Goal: Transaction & Acquisition: Purchase product/service

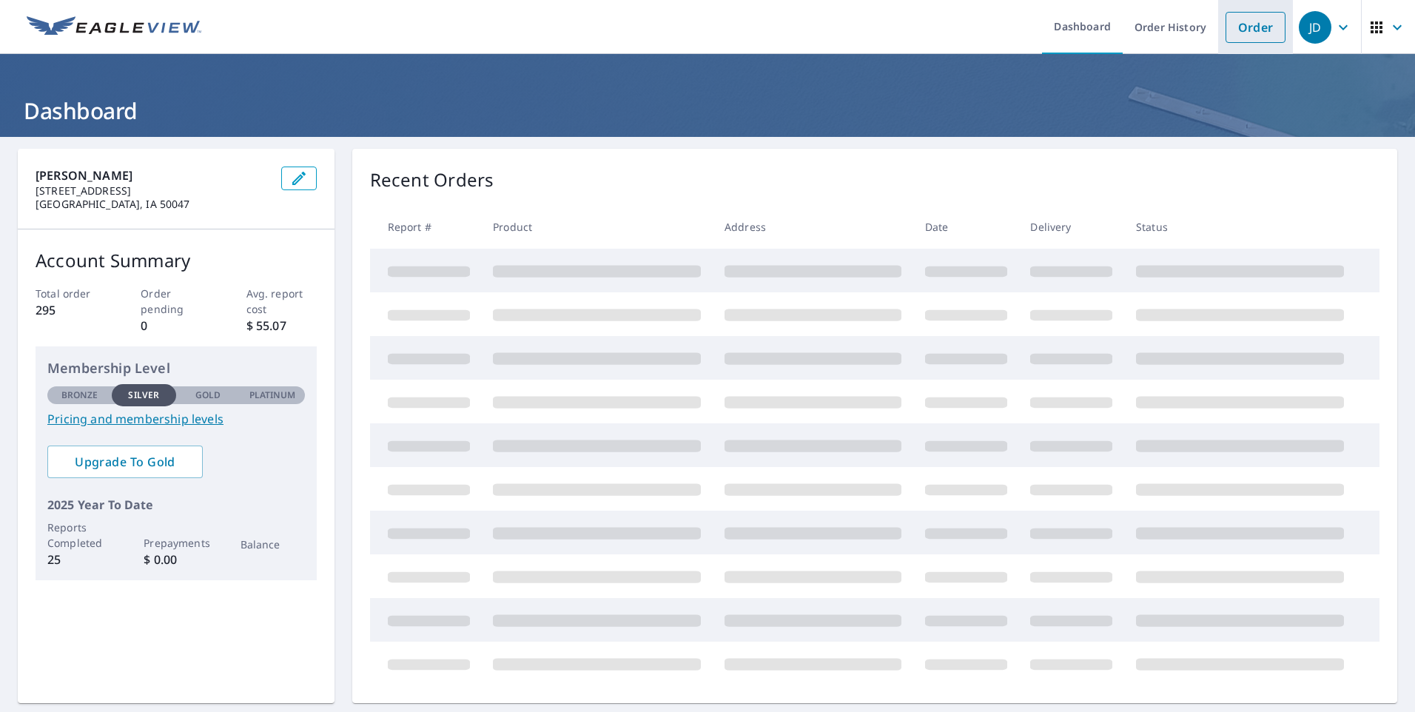
click at [1236, 29] on link "Order" at bounding box center [1256, 27] width 60 height 31
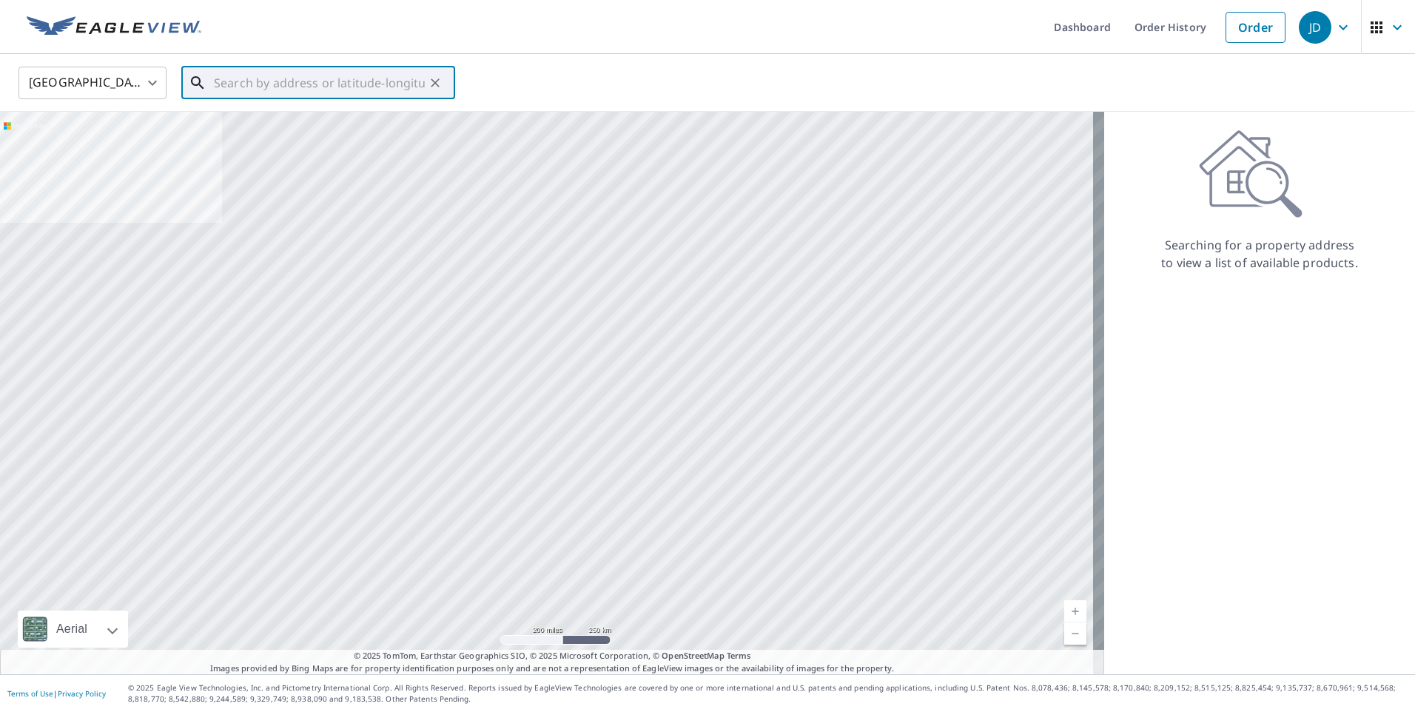
click at [238, 82] on input "text" at bounding box center [319, 82] width 211 height 41
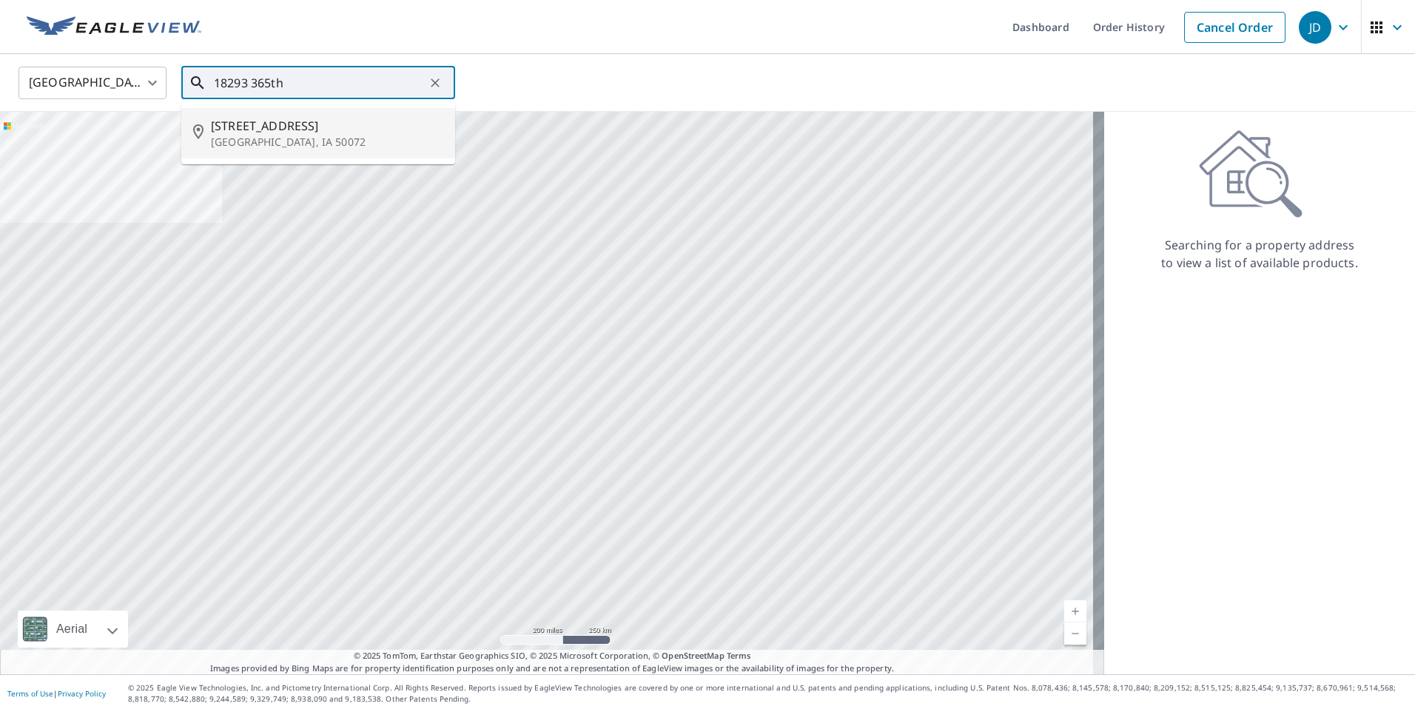
click at [266, 139] on p "[GEOGRAPHIC_DATA], IA 50072" at bounding box center [327, 142] width 232 height 15
type input "[STREET_ADDRESS]"
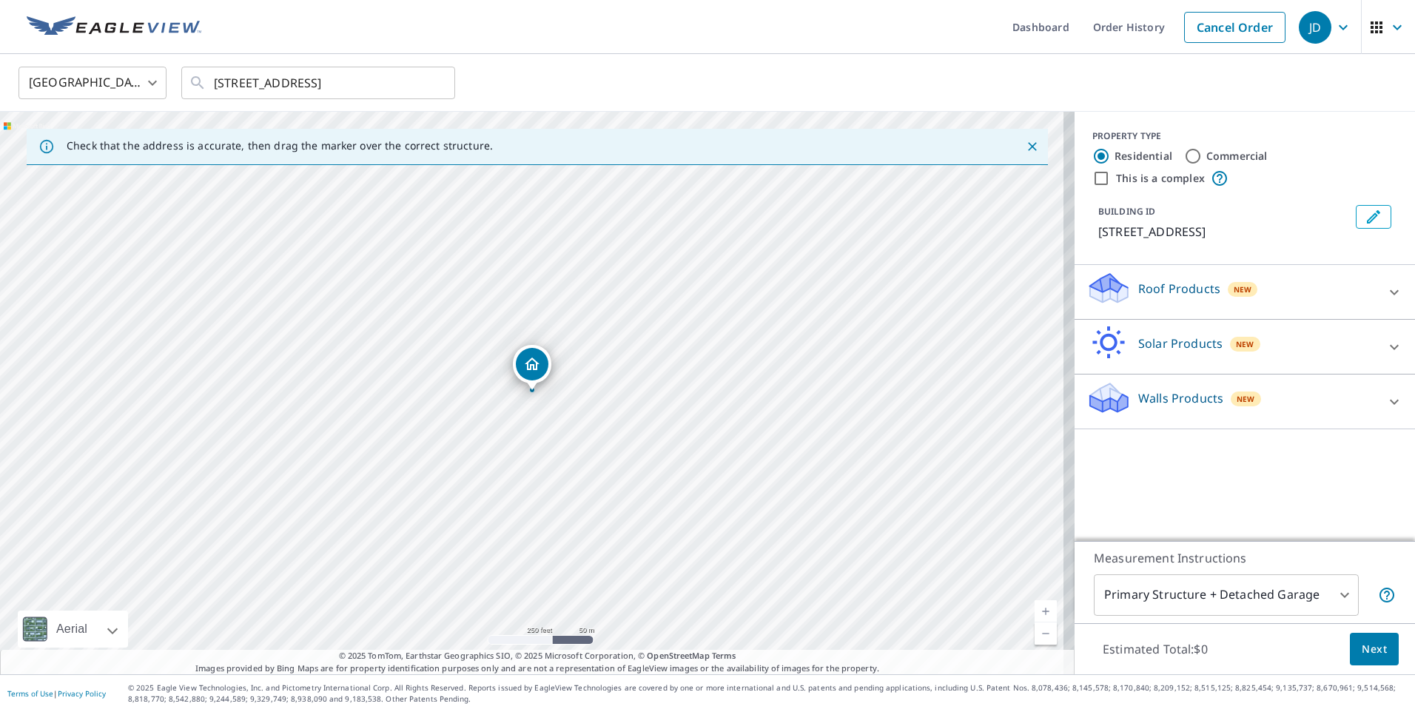
drag, startPoint x: 547, startPoint y: 360, endPoint x: 534, endPoint y: 363, distance: 12.9
drag, startPoint x: 556, startPoint y: 417, endPoint x: 824, endPoint y: 565, distance: 307.1
click at [1385, 295] on icon at bounding box center [1394, 292] width 18 height 18
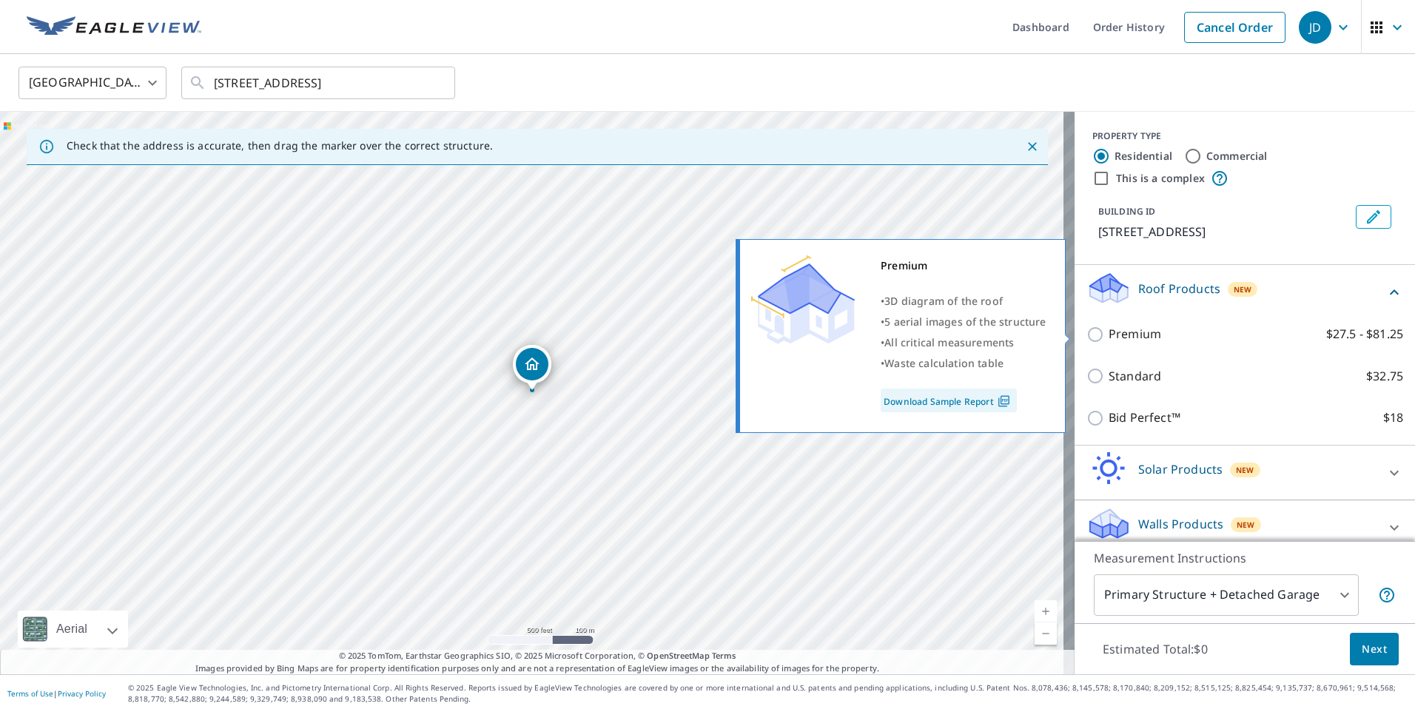
click at [1086, 336] on input "Premium $27.5 - $81.25" at bounding box center [1097, 335] width 22 height 18
checkbox input "true"
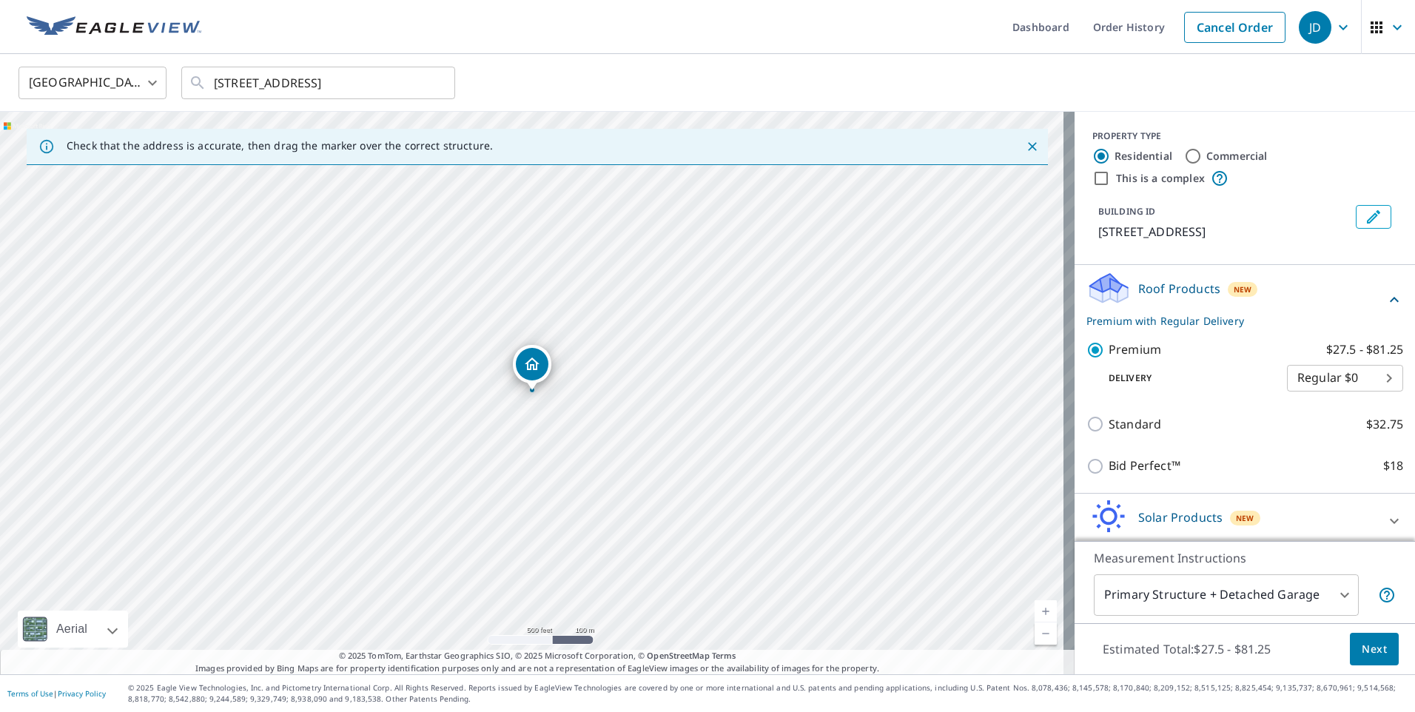
click at [1329, 590] on body "JD JD Dashboard Order History Cancel Order JD [GEOGRAPHIC_DATA] [GEOGRAPHIC_DAT…" at bounding box center [707, 356] width 1415 height 712
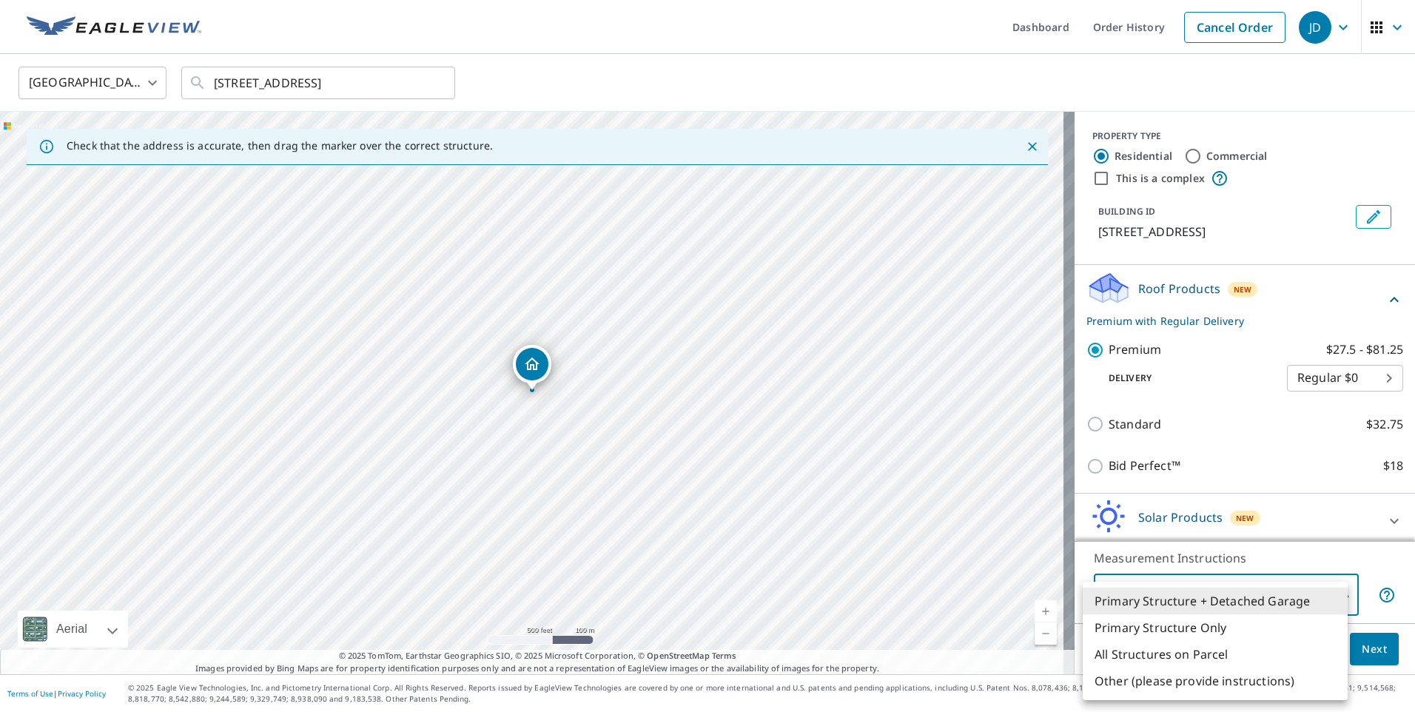
click at [1159, 628] on li "Primary Structure Only" at bounding box center [1215, 627] width 265 height 27
type input "2"
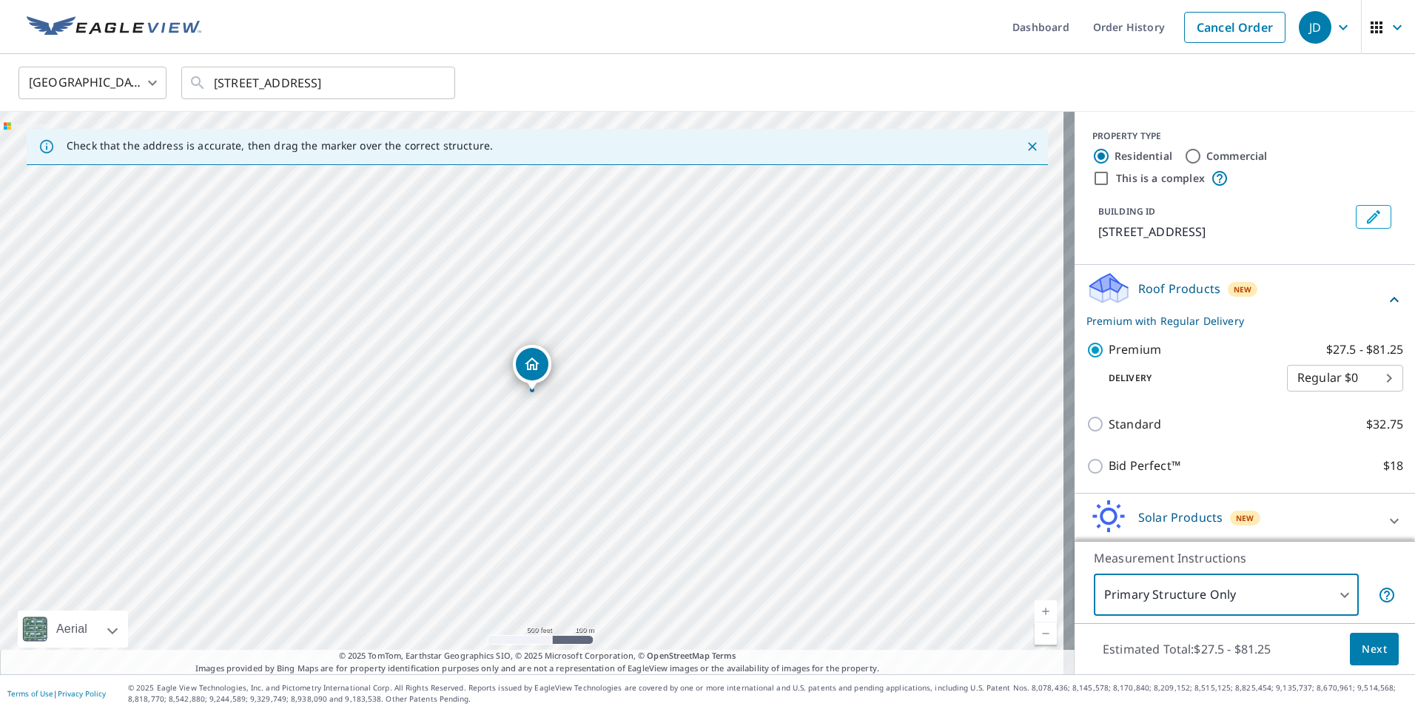
click at [1362, 652] on span "Next" at bounding box center [1374, 649] width 25 height 19
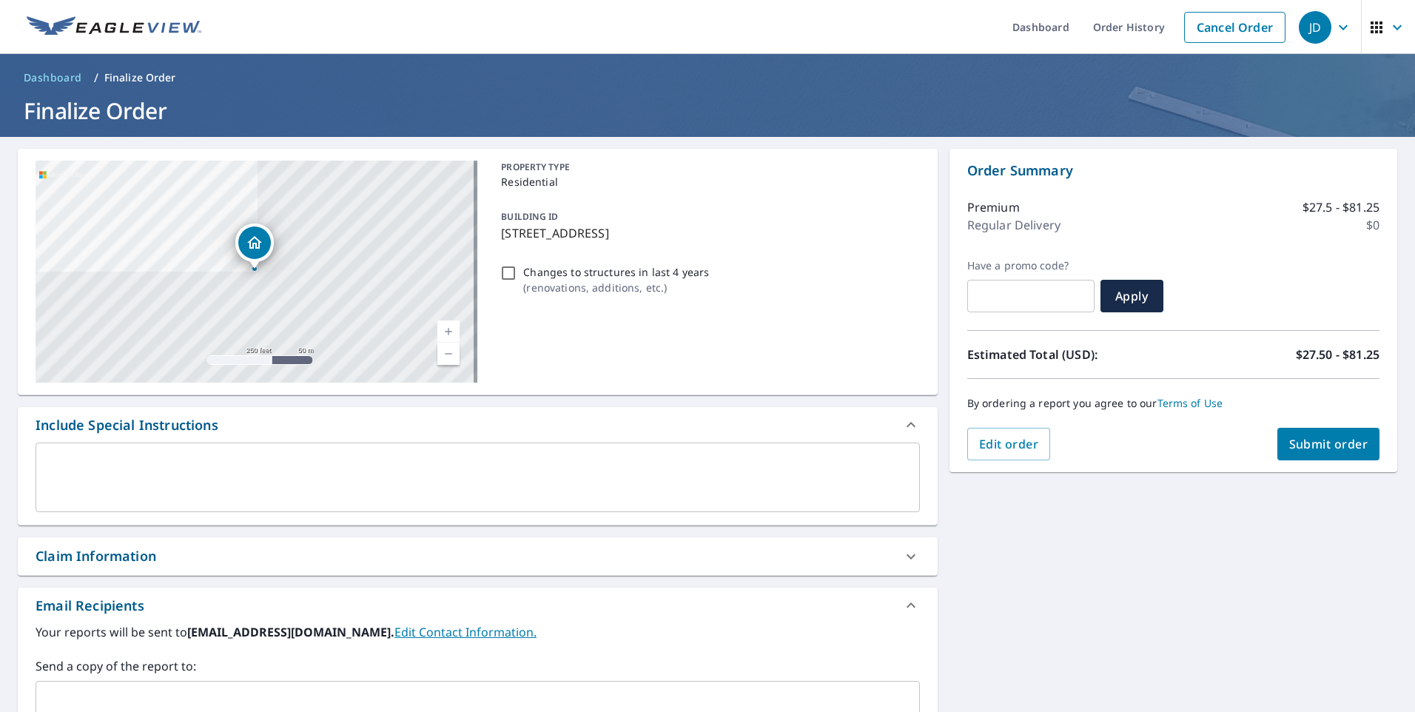
click at [72, 550] on div "Claim Information" at bounding box center [96, 556] width 121 height 20
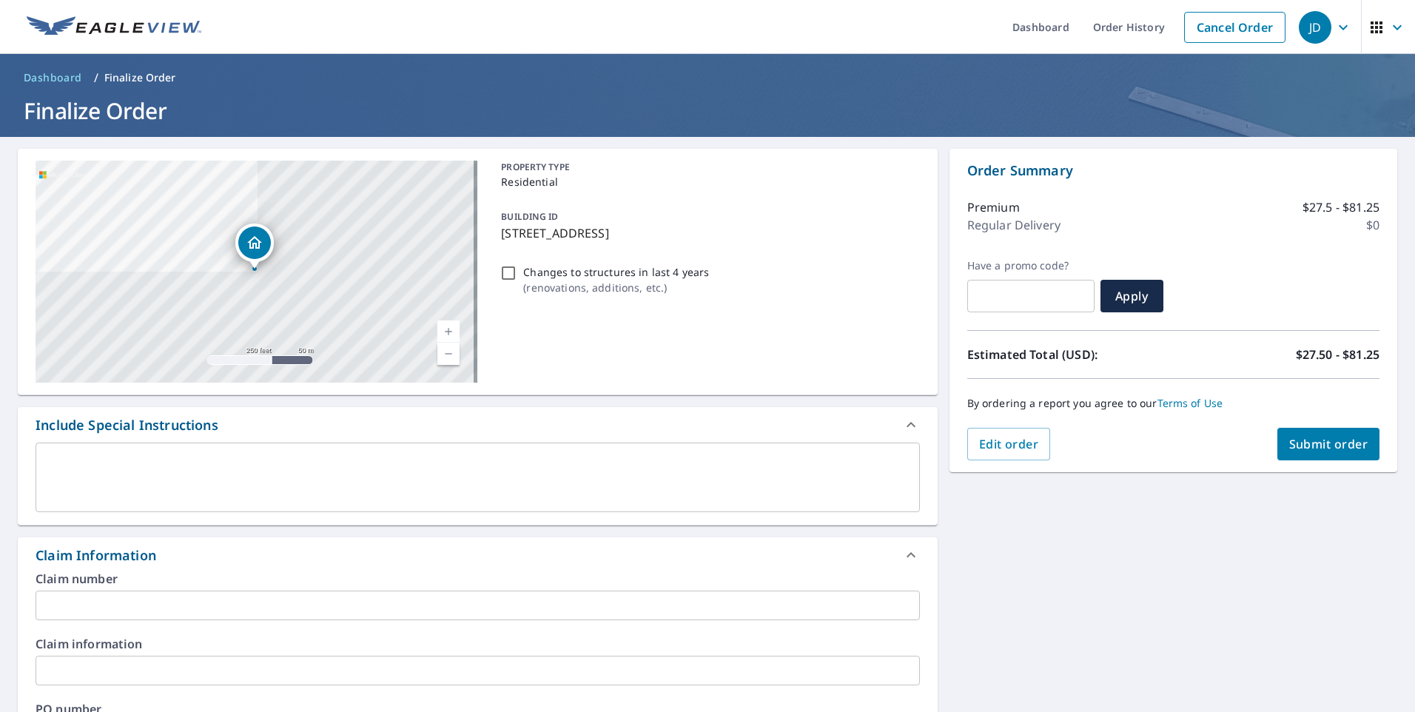
click at [57, 602] on input "text" at bounding box center [478, 606] width 884 height 30
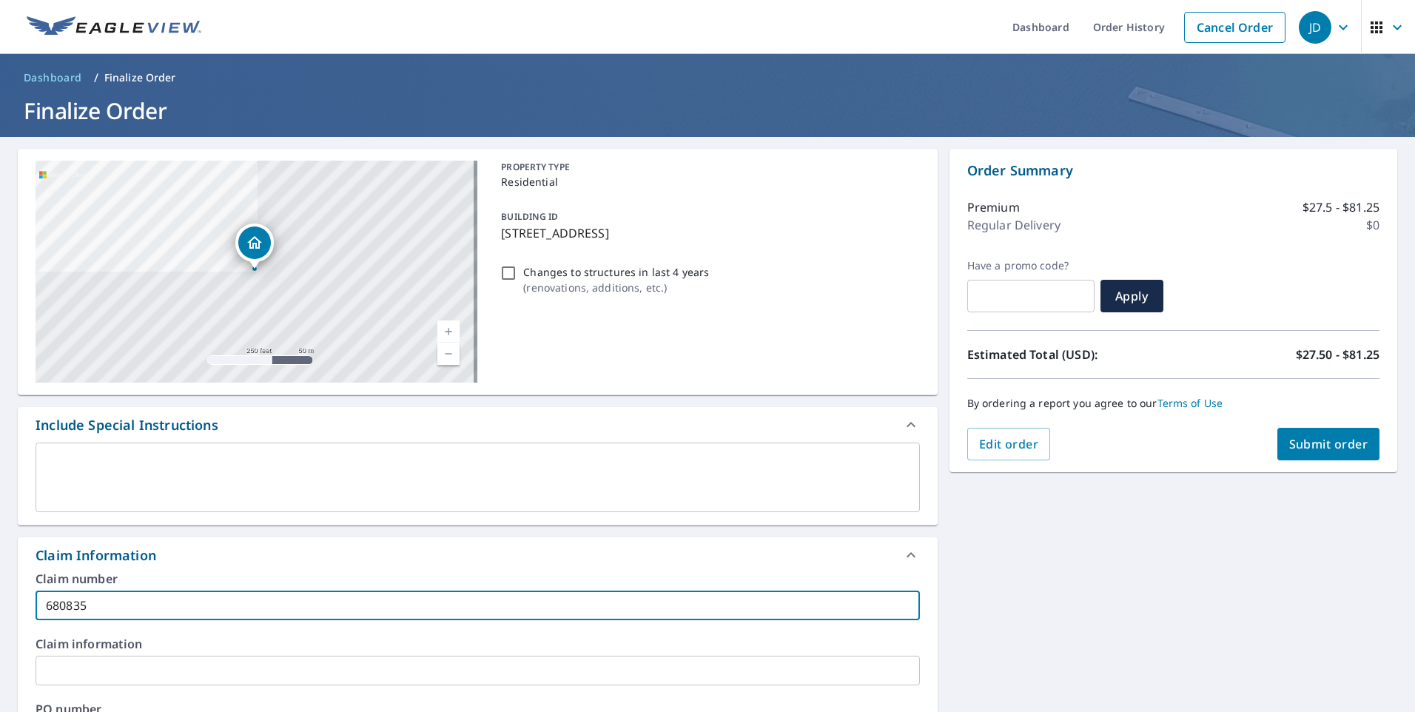
type input "680835"
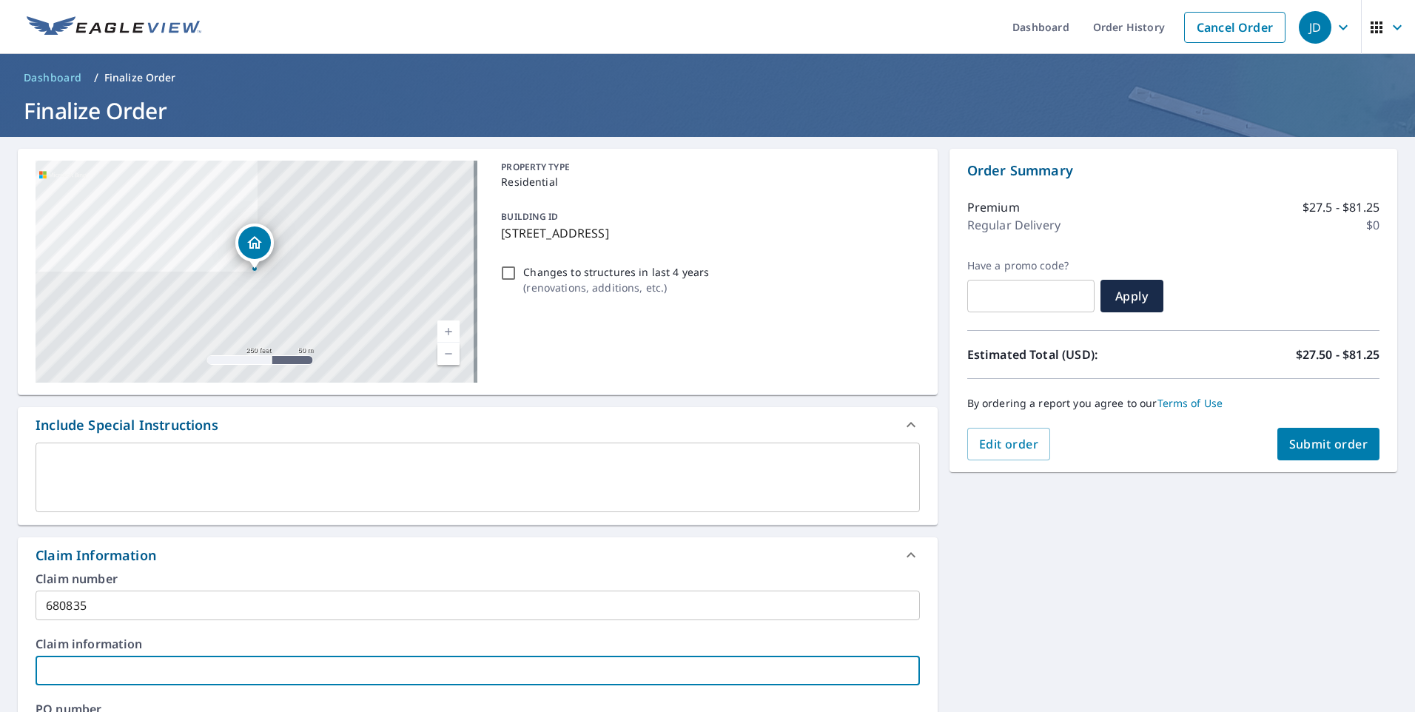
click at [48, 670] on input "text" at bounding box center [478, 671] width 884 height 30
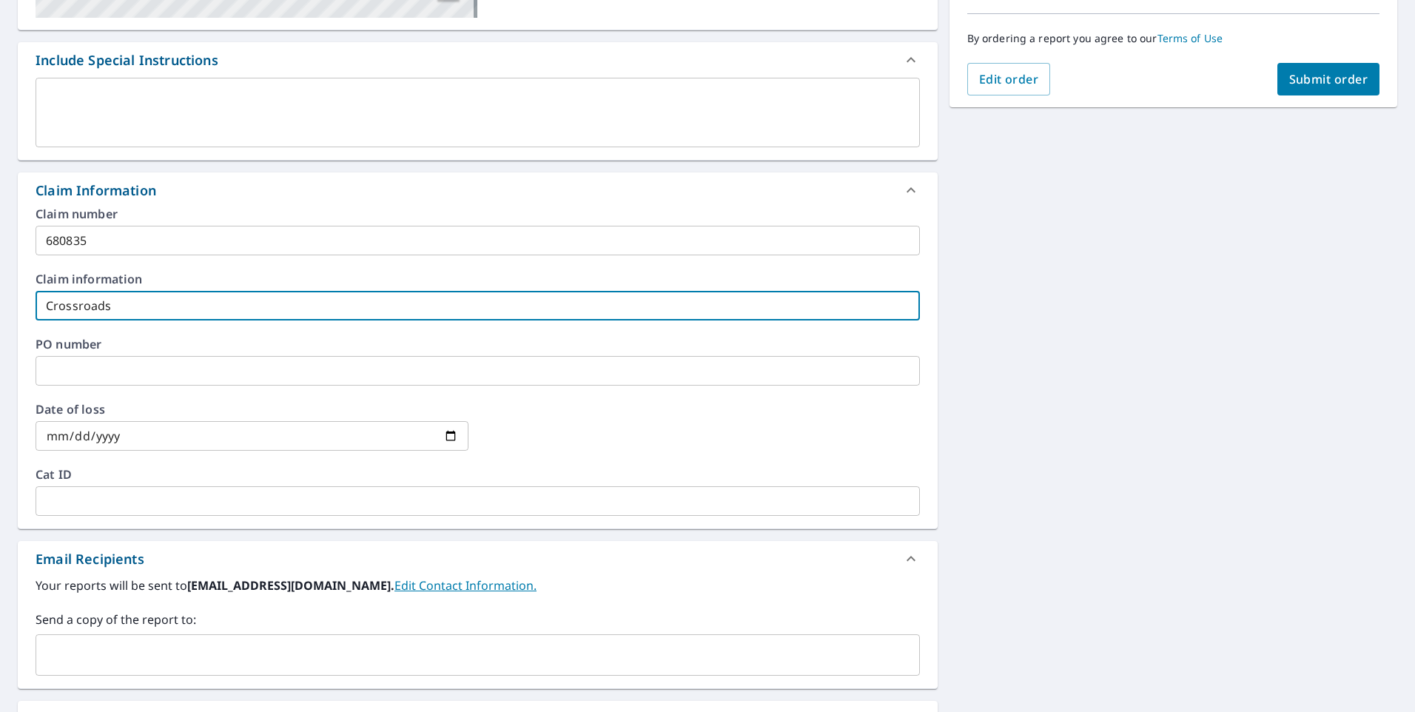
scroll to position [370, 0]
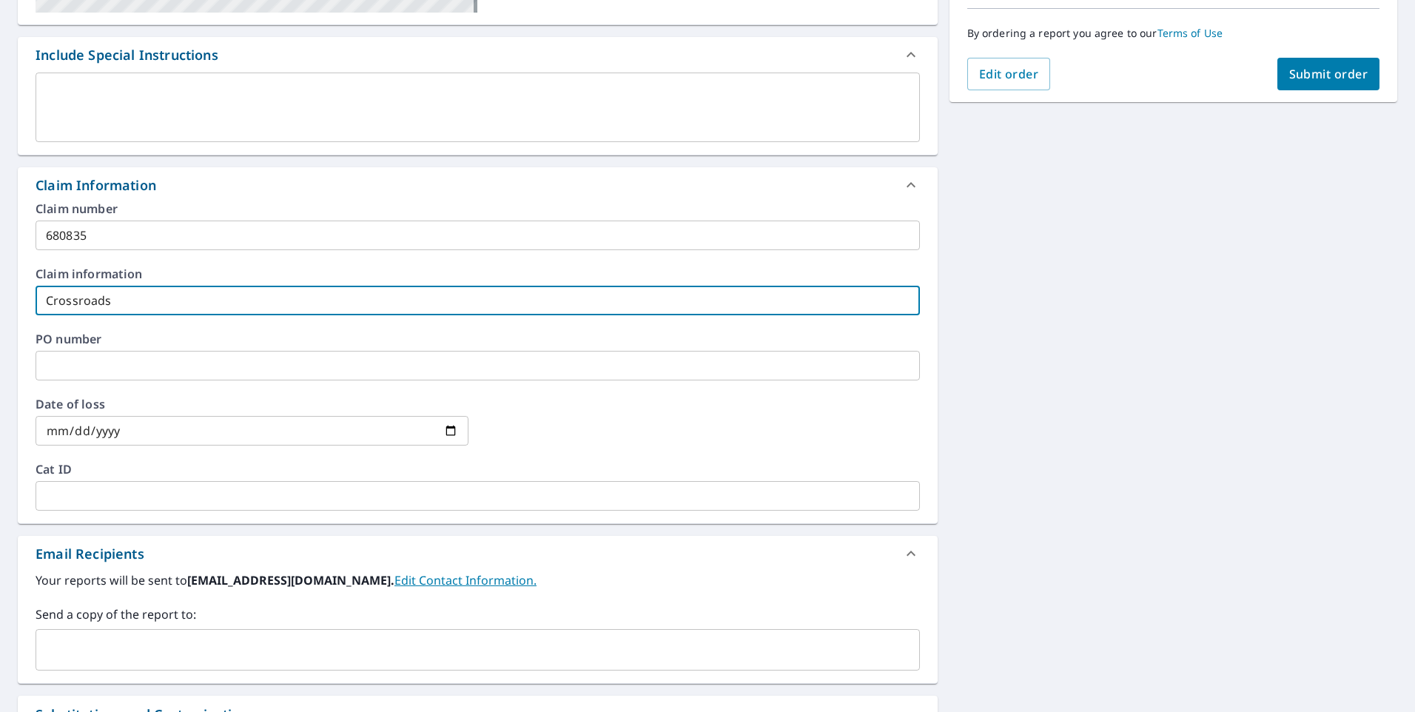
type input "Crossroads"
click at [1322, 76] on span "Submit order" at bounding box center [1328, 74] width 79 height 16
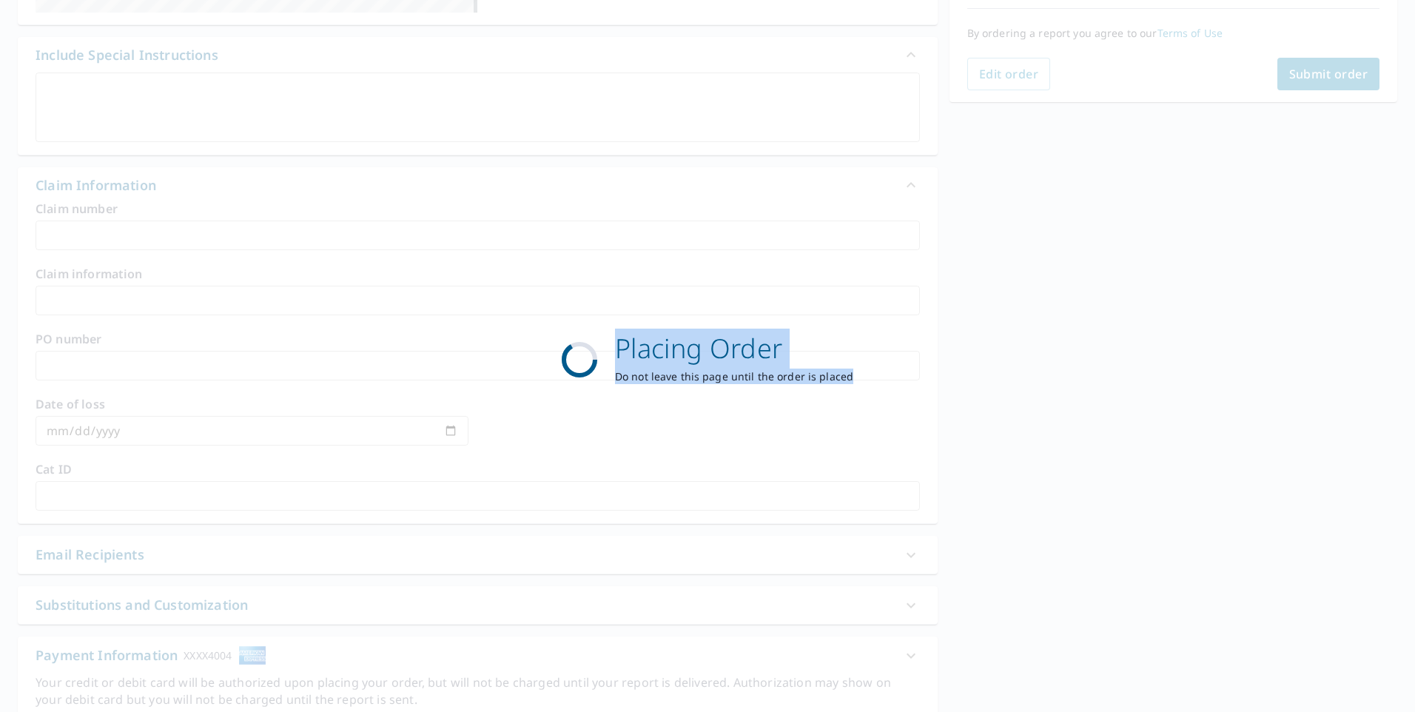
scroll to position [159, 0]
